Goal: Information Seeking & Learning: Learn about a topic

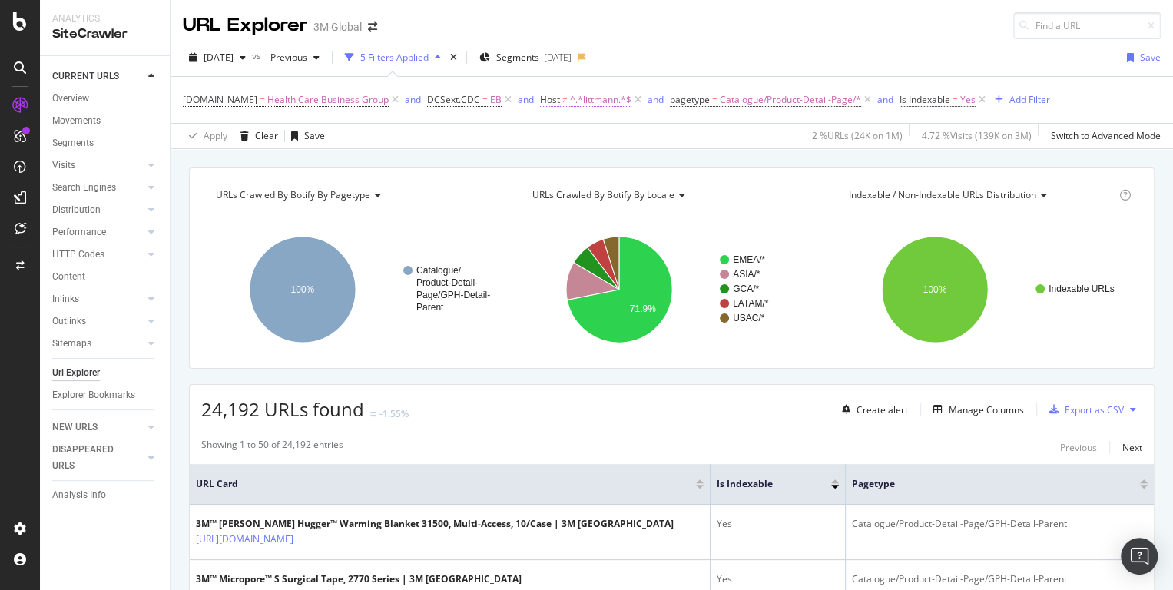
click at [571, 99] on span "^.*littmann.*$" at bounding box center [600, 100] width 61 height 22
click at [578, 141] on span "Doesn't contain" at bounding box center [582, 134] width 67 height 13
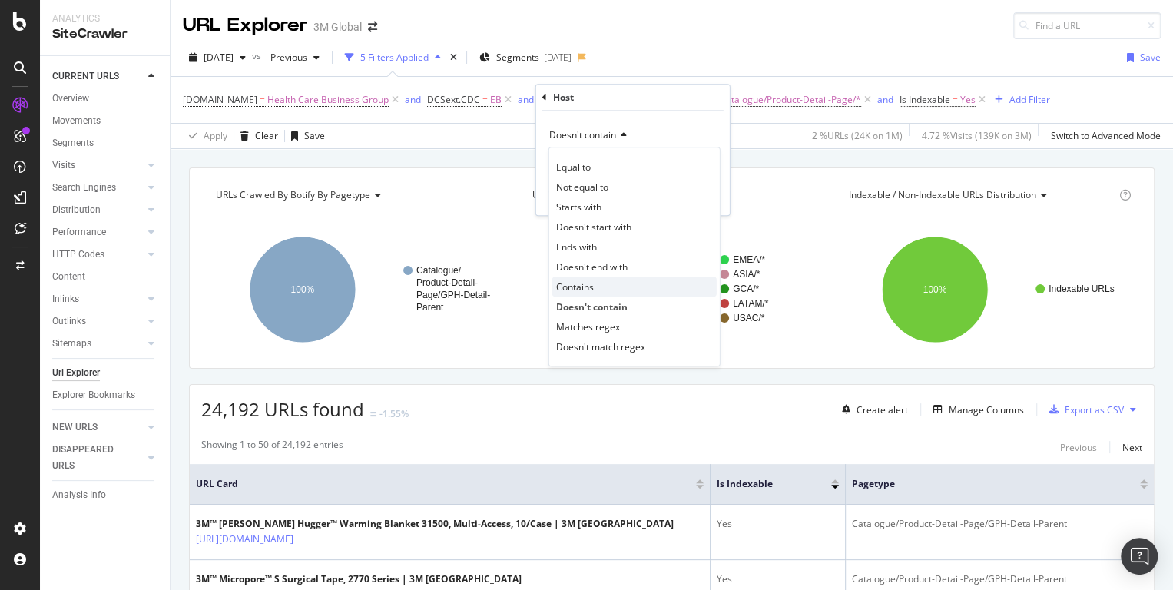
click at [588, 286] on span "Contains" at bounding box center [575, 286] width 38 height 13
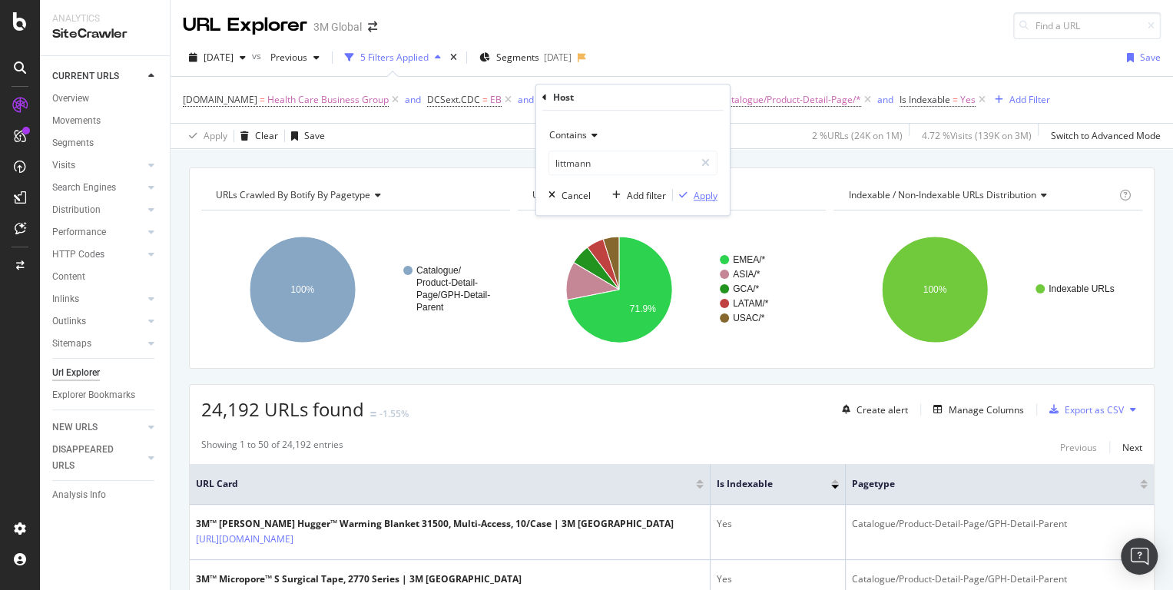
click at [703, 197] on div "Apply" at bounding box center [705, 195] width 24 height 13
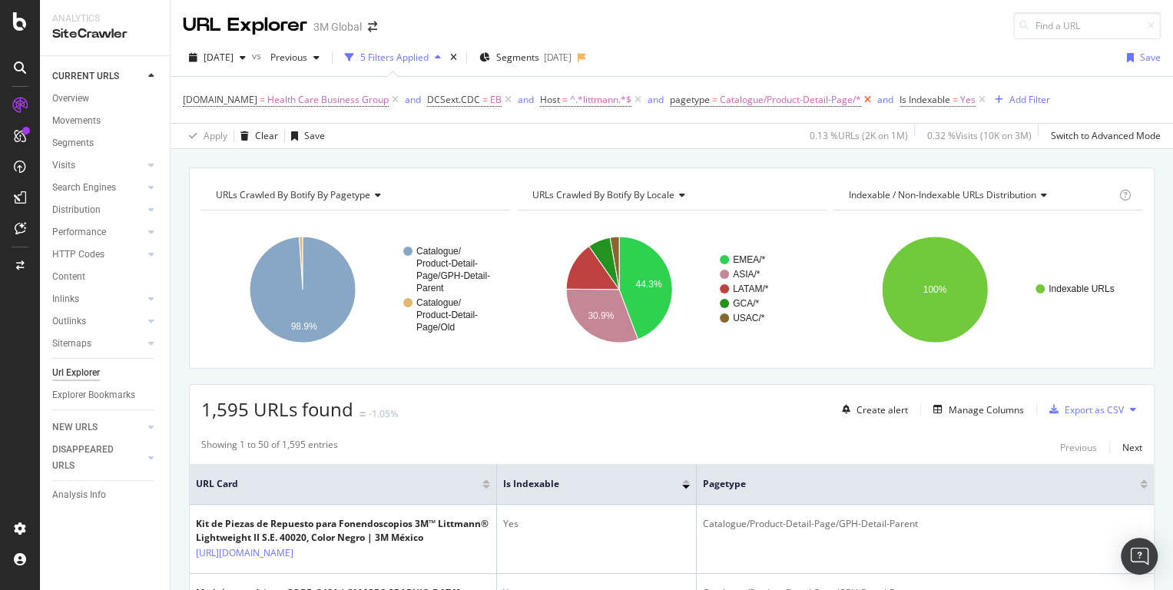
click at [861, 100] on icon at bounding box center [867, 99] width 13 height 15
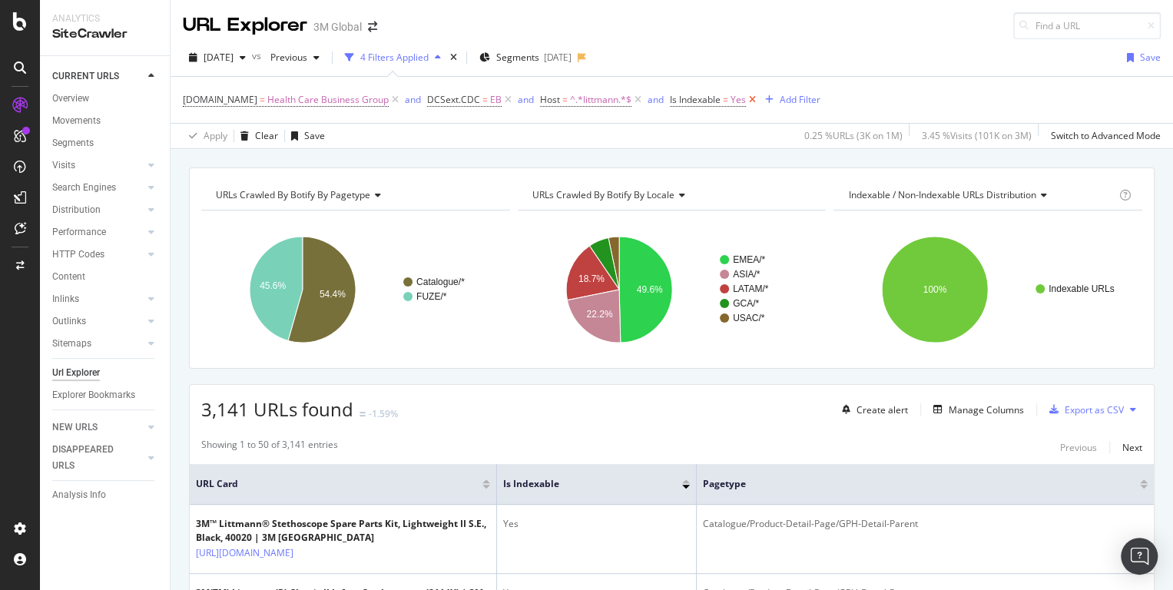
click at [859, 100] on div "[DOMAIN_NAME] = Health Care Business Group and DCSext.CDC = EB and Host = ^.*li…" at bounding box center [672, 100] width 978 height 46
click at [869, 61] on div "[DATE] vs Previous 4 Filters Applied Segments [DATE] Save" at bounding box center [671, 60] width 1002 height 31
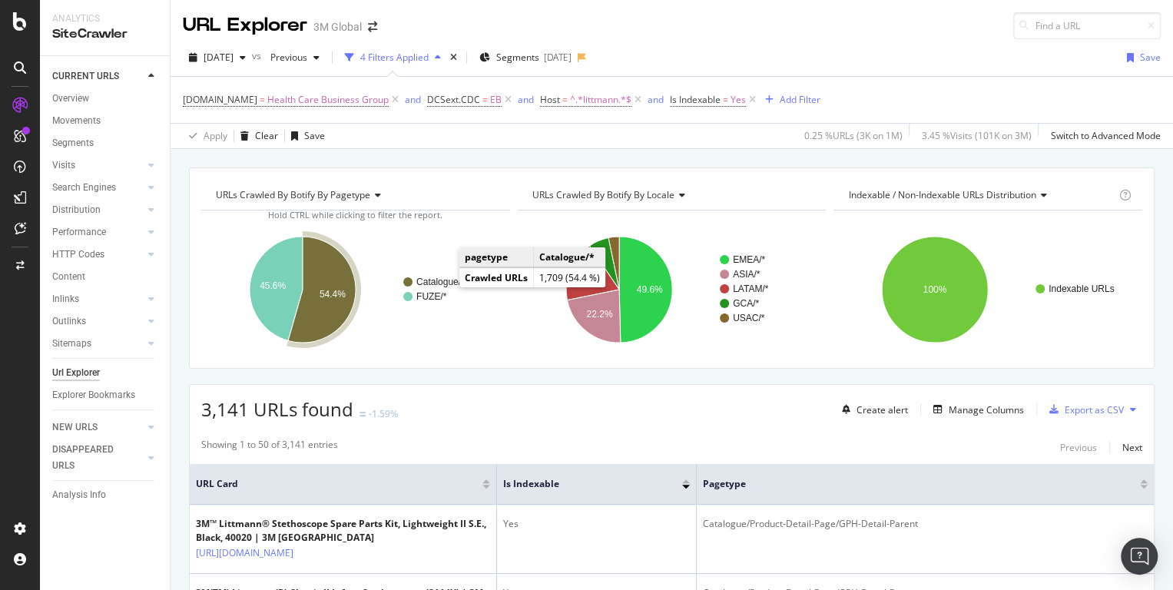
click at [443, 280] on text "Catalogue/*" at bounding box center [440, 281] width 48 height 11
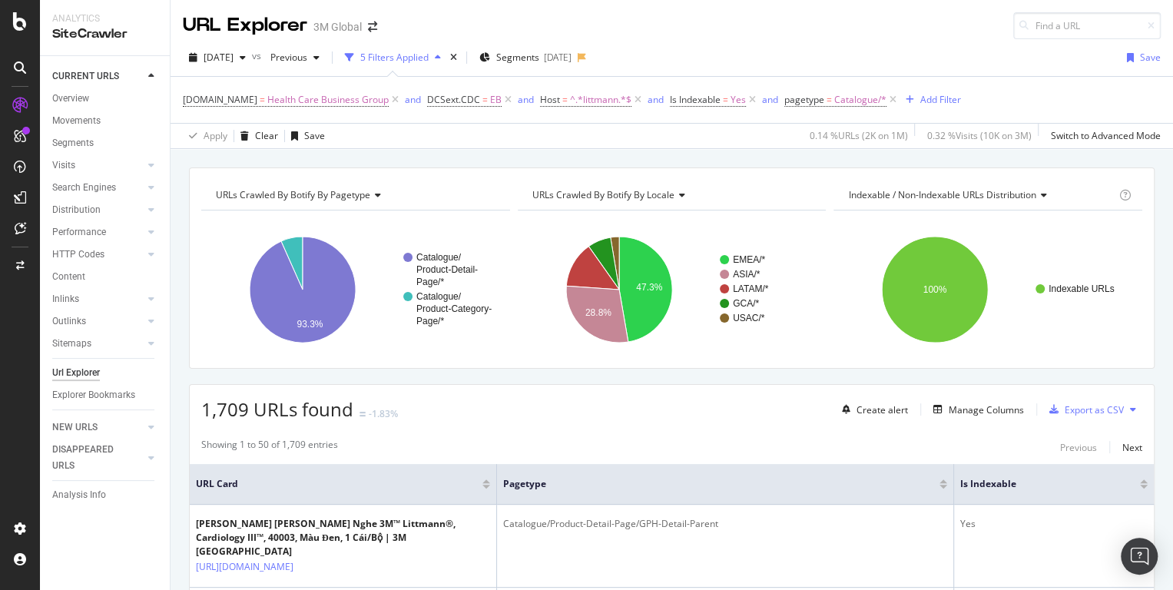
click at [928, 35] on div "URL Explorer 3M Global" at bounding box center [671, 19] width 1002 height 39
